Goal: Register for event/course

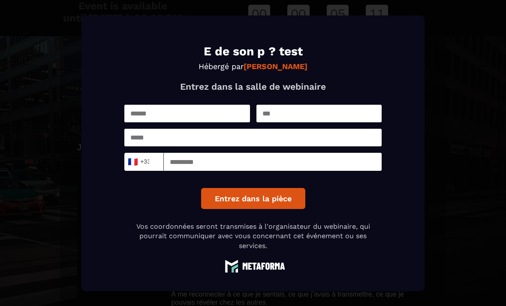
click at [208, 118] on input "Modal window" at bounding box center [187, 114] width 126 height 18
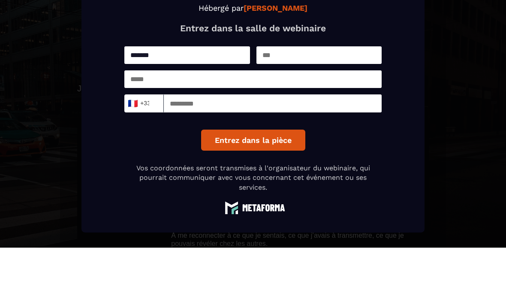
type input "*******"
click at [286, 105] on input "Modal window" at bounding box center [320, 114] width 126 height 18
type input "******"
click at [186, 129] on input "Modal window" at bounding box center [252, 138] width 257 height 18
type input "**********"
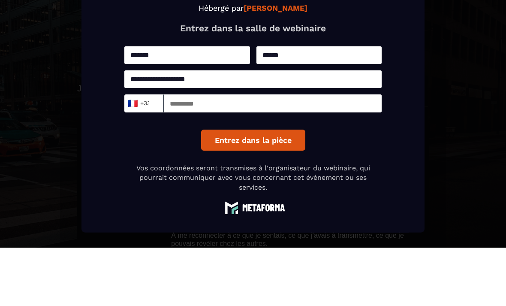
scroll to position [59, 0]
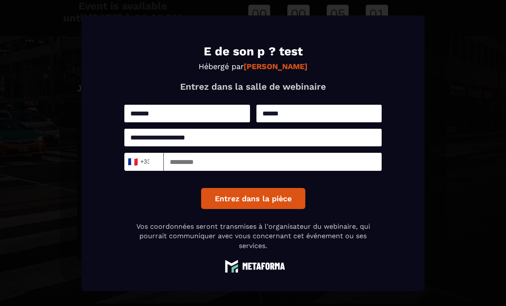
click at [180, 171] on input "Modal window" at bounding box center [273, 162] width 218 height 18
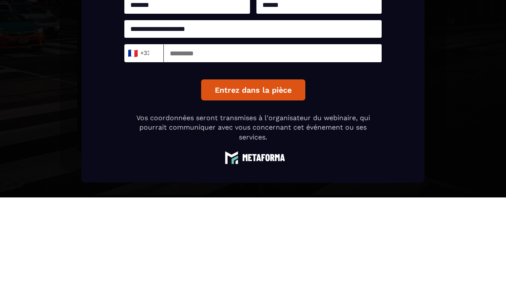
type input "*********"
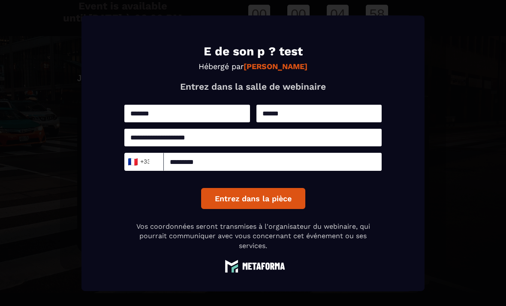
click at [278, 206] on button "Entrez dans la pièce" at bounding box center [253, 198] width 104 height 21
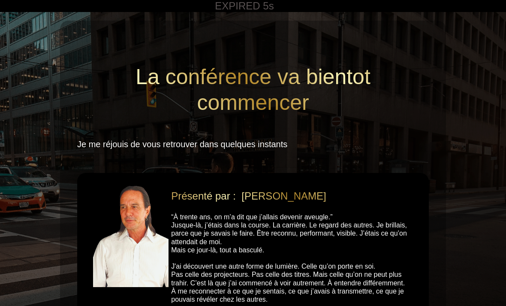
scroll to position [0, 0]
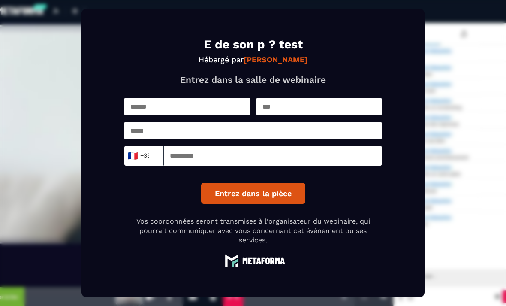
click at [163, 115] on input "text" at bounding box center [187, 107] width 126 height 18
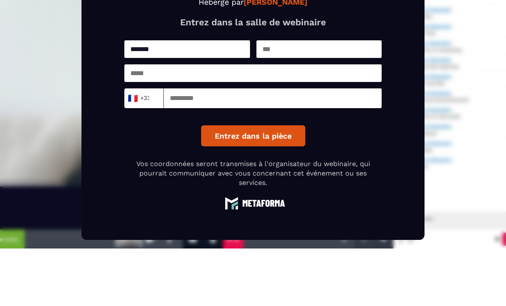
type input "*******"
click at [319, 98] on input "text" at bounding box center [320, 107] width 126 height 18
type input "******"
click at [151, 122] on input "email" at bounding box center [252, 131] width 257 height 18
type input "**********"
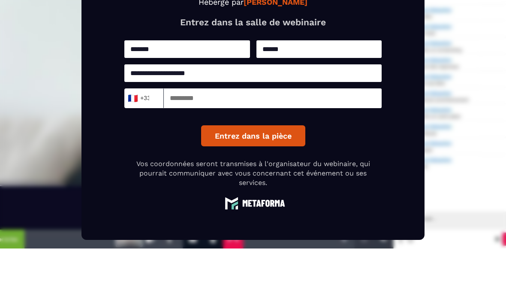
scroll to position [27, 0]
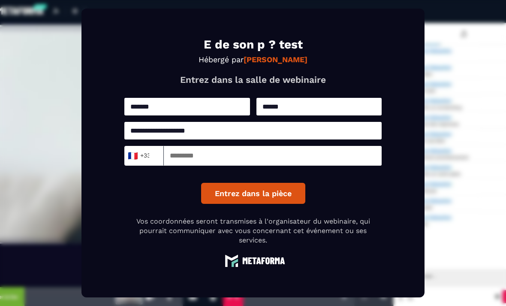
click at [180, 147] on input at bounding box center [273, 156] width 218 height 20
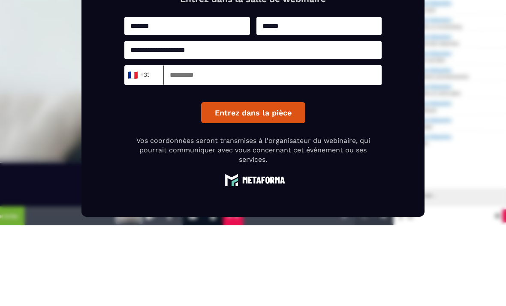
type input "*********"
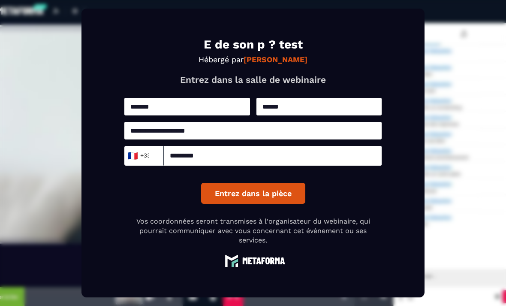
click at [284, 183] on button "Entrez dans la pièce" at bounding box center [253, 193] width 104 height 21
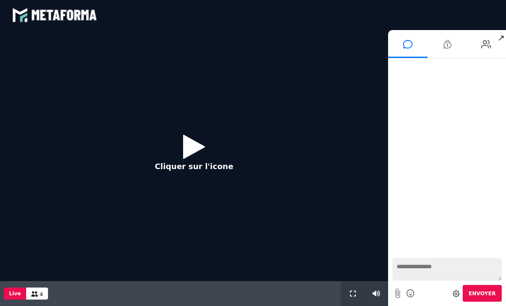
click at [200, 149] on icon at bounding box center [194, 147] width 22 height 28
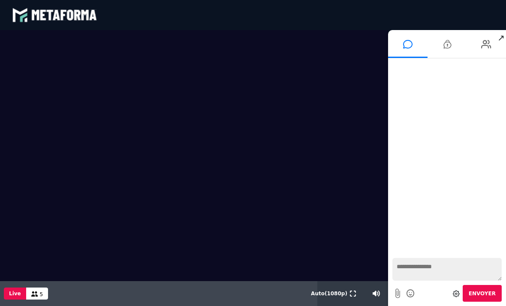
click at [419, 270] on textarea at bounding box center [446, 269] width 109 height 23
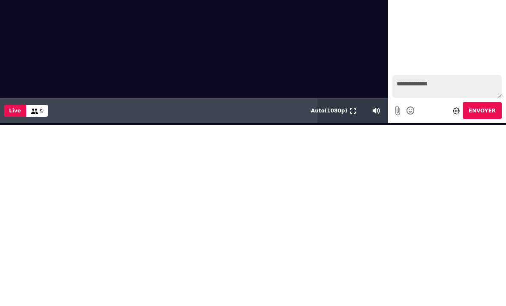
type textarea "**********"
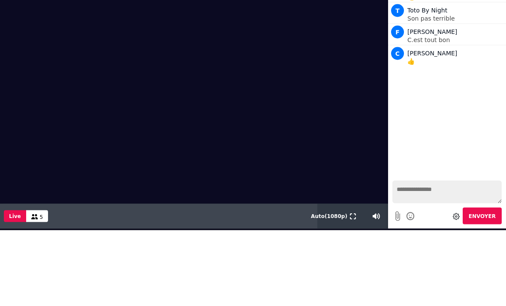
click at [477, 95] on div "Nouveaux messages F [PERSON_NAME] 👍 T Toto By Night Son pas terrible F [PERSON_…" at bounding box center [447, 78] width 118 height 195
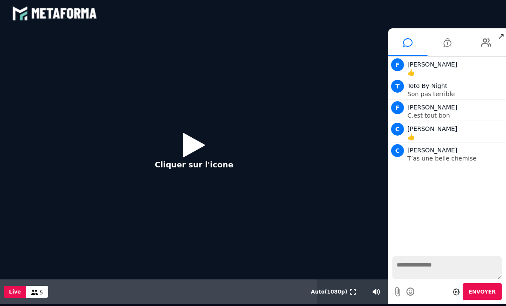
click at [197, 142] on icon at bounding box center [194, 145] width 22 height 28
click at [202, 145] on icon at bounding box center [194, 145] width 22 height 28
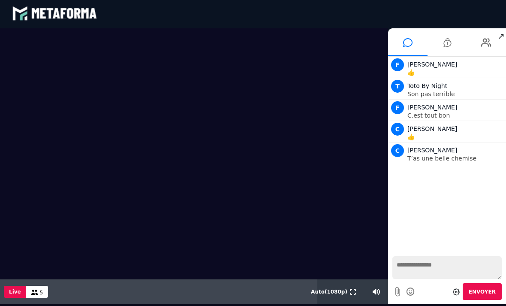
click at [504, 33] on span "↗" at bounding box center [501, 35] width 10 height 15
click at [356, 287] on button at bounding box center [352, 291] width 9 height 25
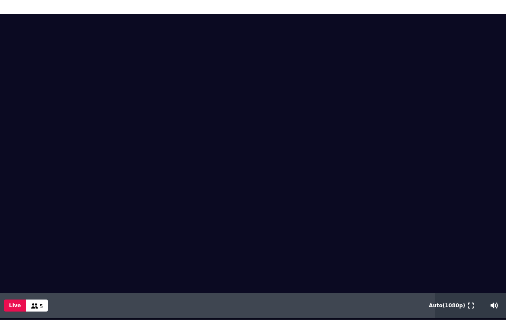
scroll to position [0, 0]
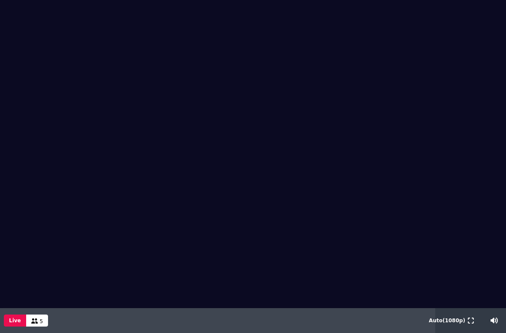
click at [469, 305] on button at bounding box center [470, 320] width 9 height 25
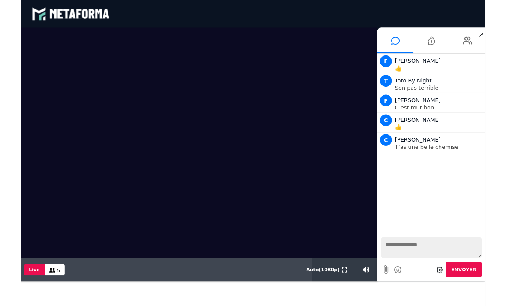
scroll to position [2, 0]
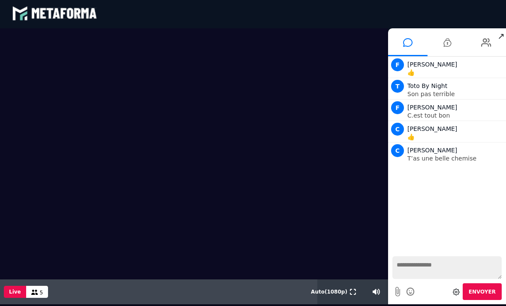
click at [353, 294] on icon at bounding box center [353, 292] width 6 height 6
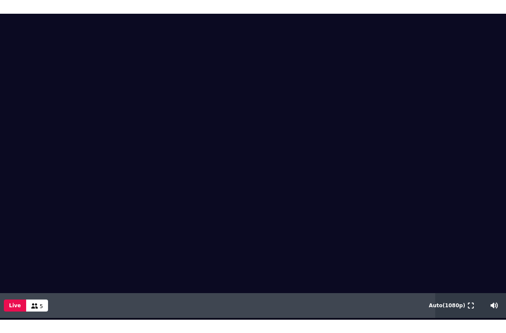
scroll to position [0, 0]
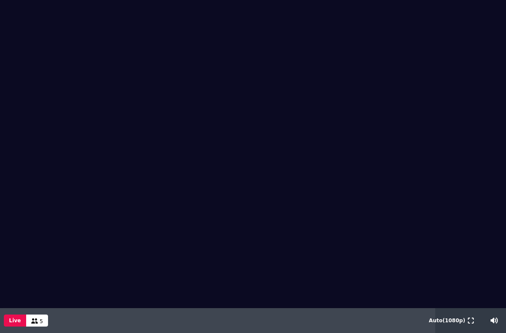
type input "***"
click at [88, 305] on div at bounding box center [253, 154] width 506 height 308
click at [445, 234] on video at bounding box center [253, 130] width 506 height 261
click at [40, 305] on span "5" at bounding box center [41, 321] width 3 height 6
click at [23, 305] on button "Live" at bounding box center [15, 320] width 22 height 12
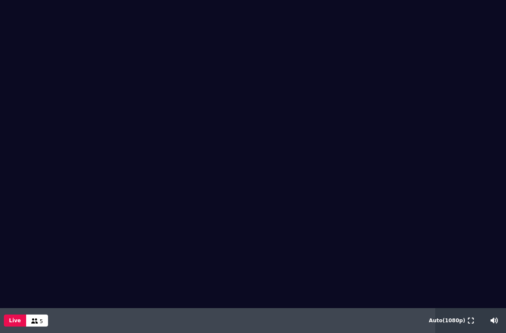
click at [37, 305] on div "5" at bounding box center [37, 320] width 22 height 12
click at [473, 305] on icon at bounding box center [471, 320] width 6 height 6
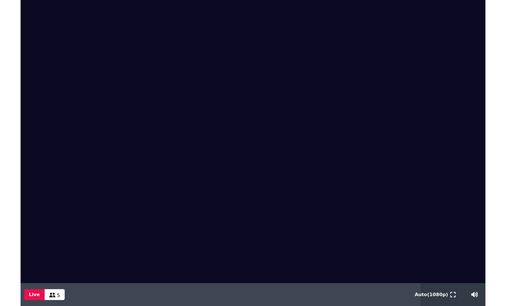
scroll to position [2, 0]
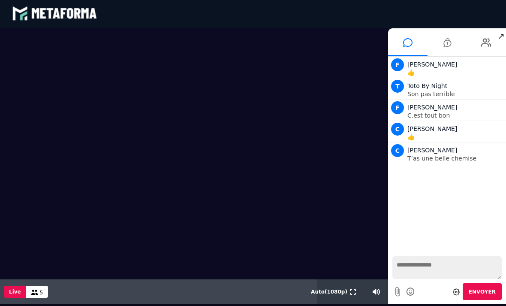
click at [356, 293] on button at bounding box center [352, 291] width 9 height 25
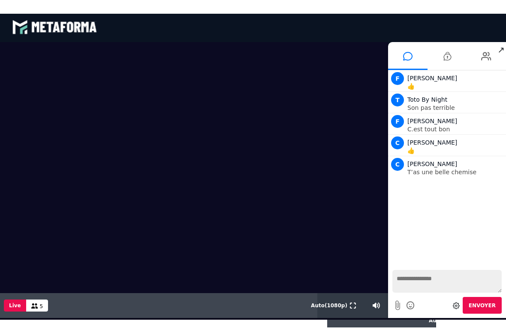
scroll to position [0, 0]
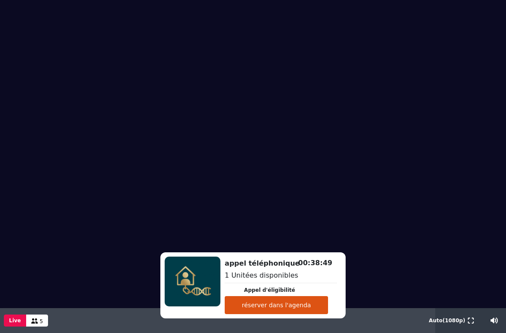
click at [495, 292] on div at bounding box center [253, 154] width 506 height 308
click at [486, 283] on div at bounding box center [253, 154] width 506 height 308
click at [496, 287] on div at bounding box center [253, 154] width 506 height 308
click at [482, 295] on div at bounding box center [253, 154] width 506 height 308
click at [475, 305] on button at bounding box center [470, 320] width 9 height 25
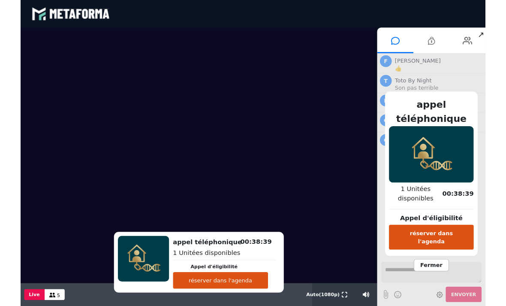
scroll to position [2, 0]
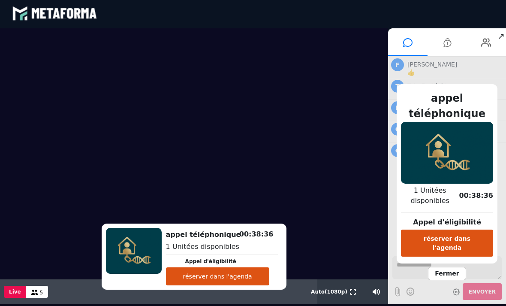
click at [353, 293] on icon at bounding box center [353, 292] width 6 height 6
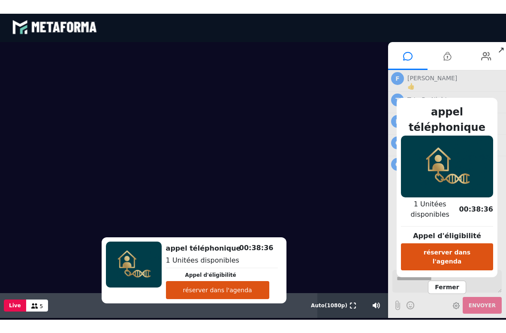
scroll to position [0, 0]
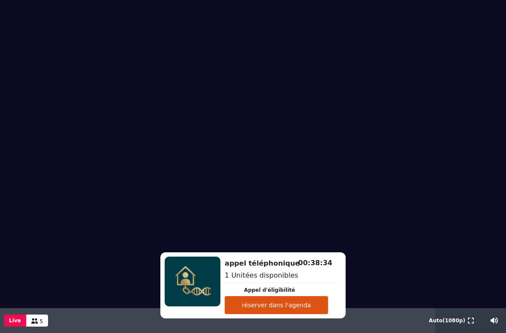
click at [373, 254] on video at bounding box center [253, 130] width 506 height 261
click at [193, 284] on img at bounding box center [193, 282] width 56 height 50
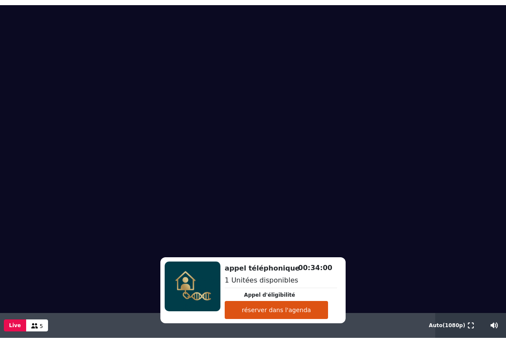
click at [467, 305] on button at bounding box center [470, 325] width 9 height 25
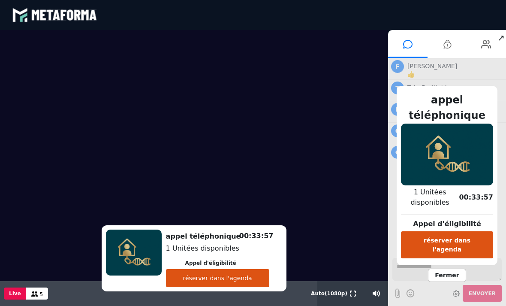
click at [456, 269] on span "Fermer" at bounding box center [447, 275] width 38 height 13
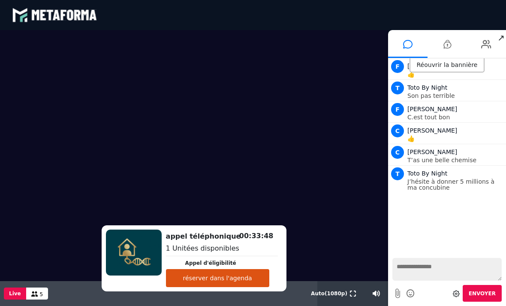
click at [429, 269] on textarea at bounding box center [446, 269] width 109 height 23
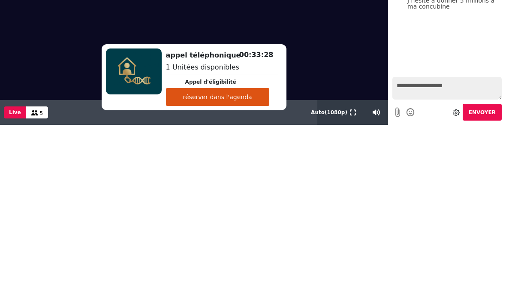
type textarea "**********"
click at [489, 119] on button "Envoyer" at bounding box center [482, 112] width 39 height 17
